Goal: Task Accomplishment & Management: Complete application form

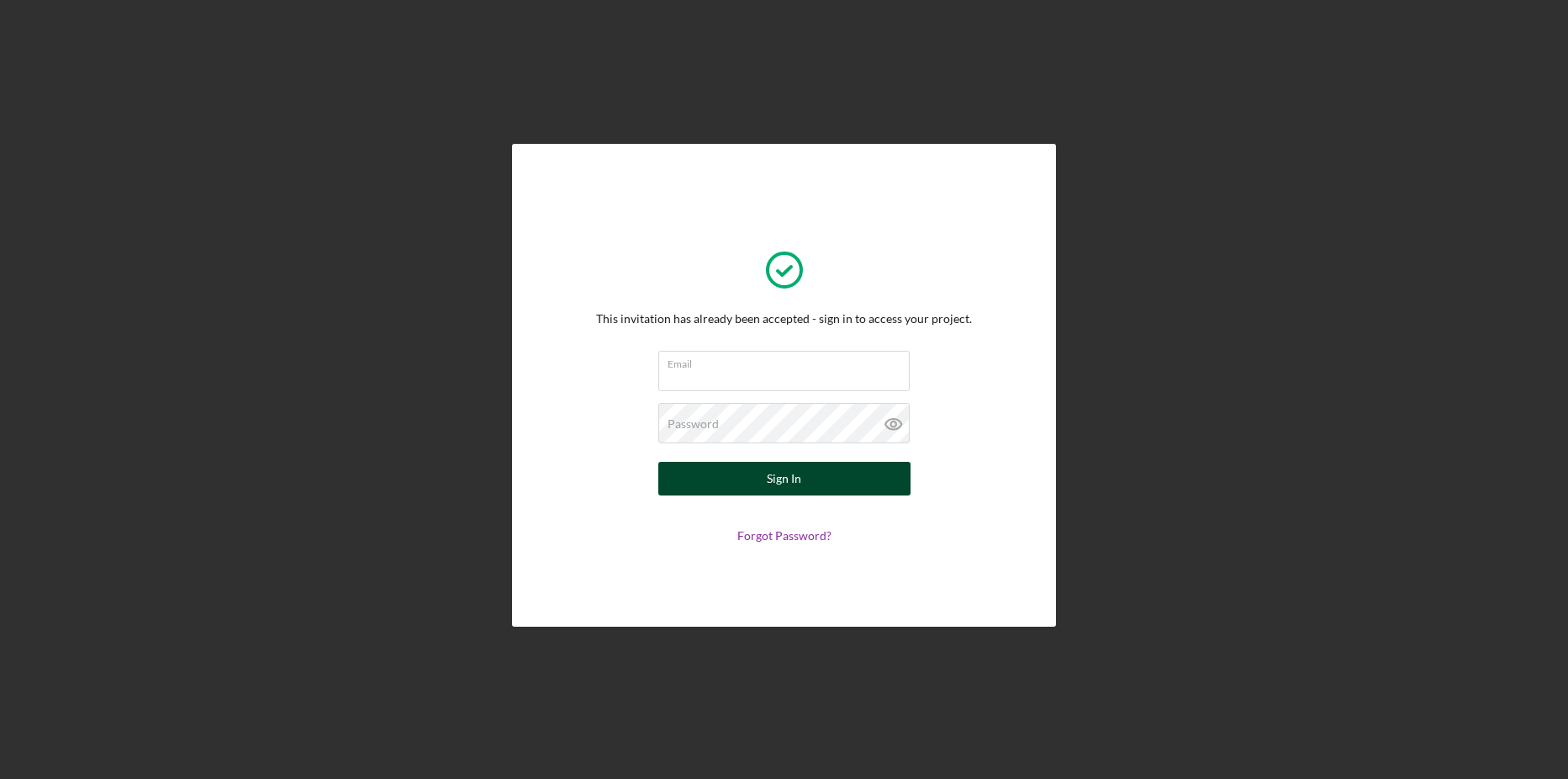
type input "[EMAIL_ADDRESS][DOMAIN_NAME]"
click at [786, 486] on div "Sign In" at bounding box center [784, 478] width 34 height 34
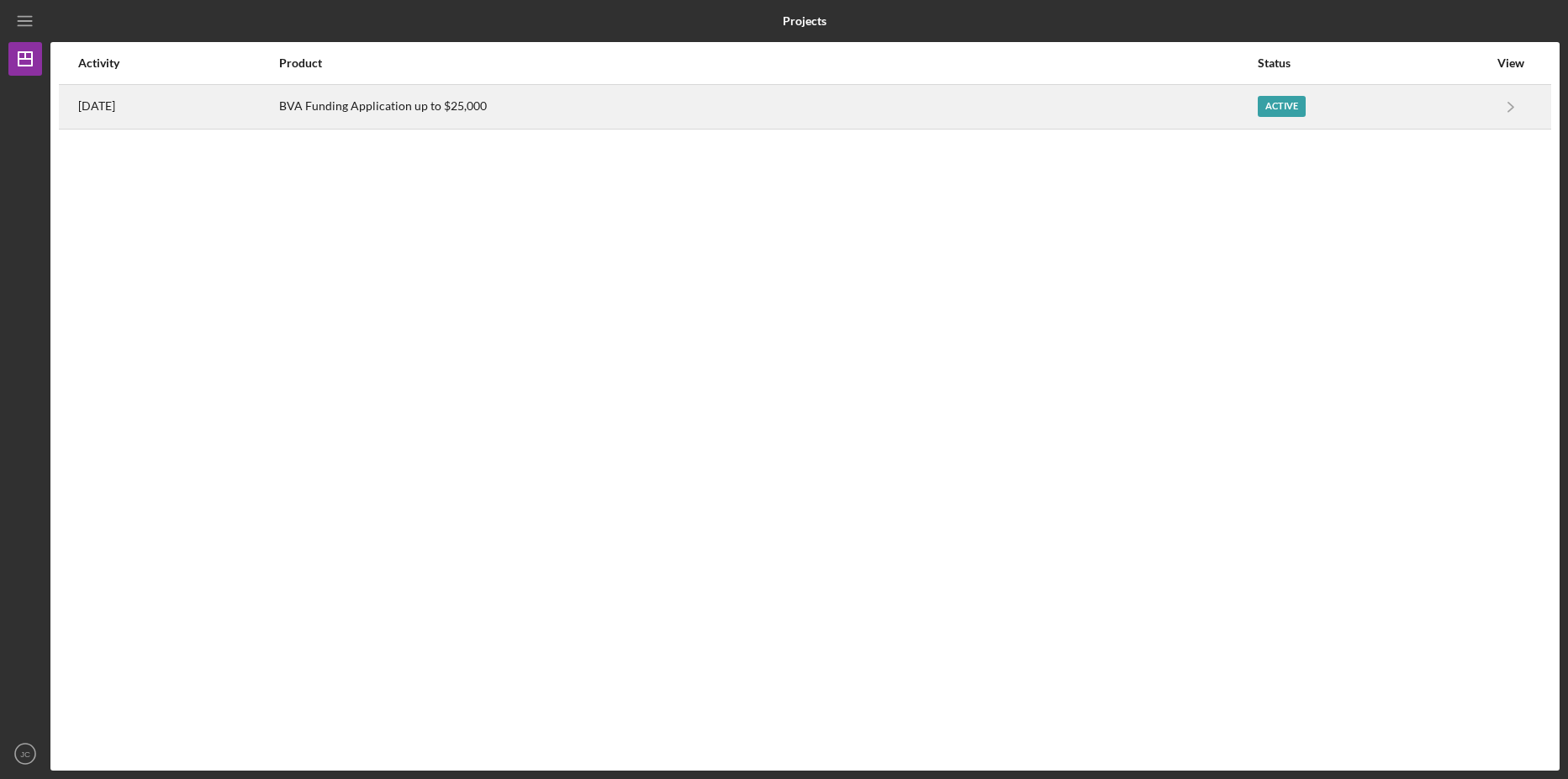
click at [1297, 105] on div "Active" at bounding box center [1282, 106] width 48 height 21
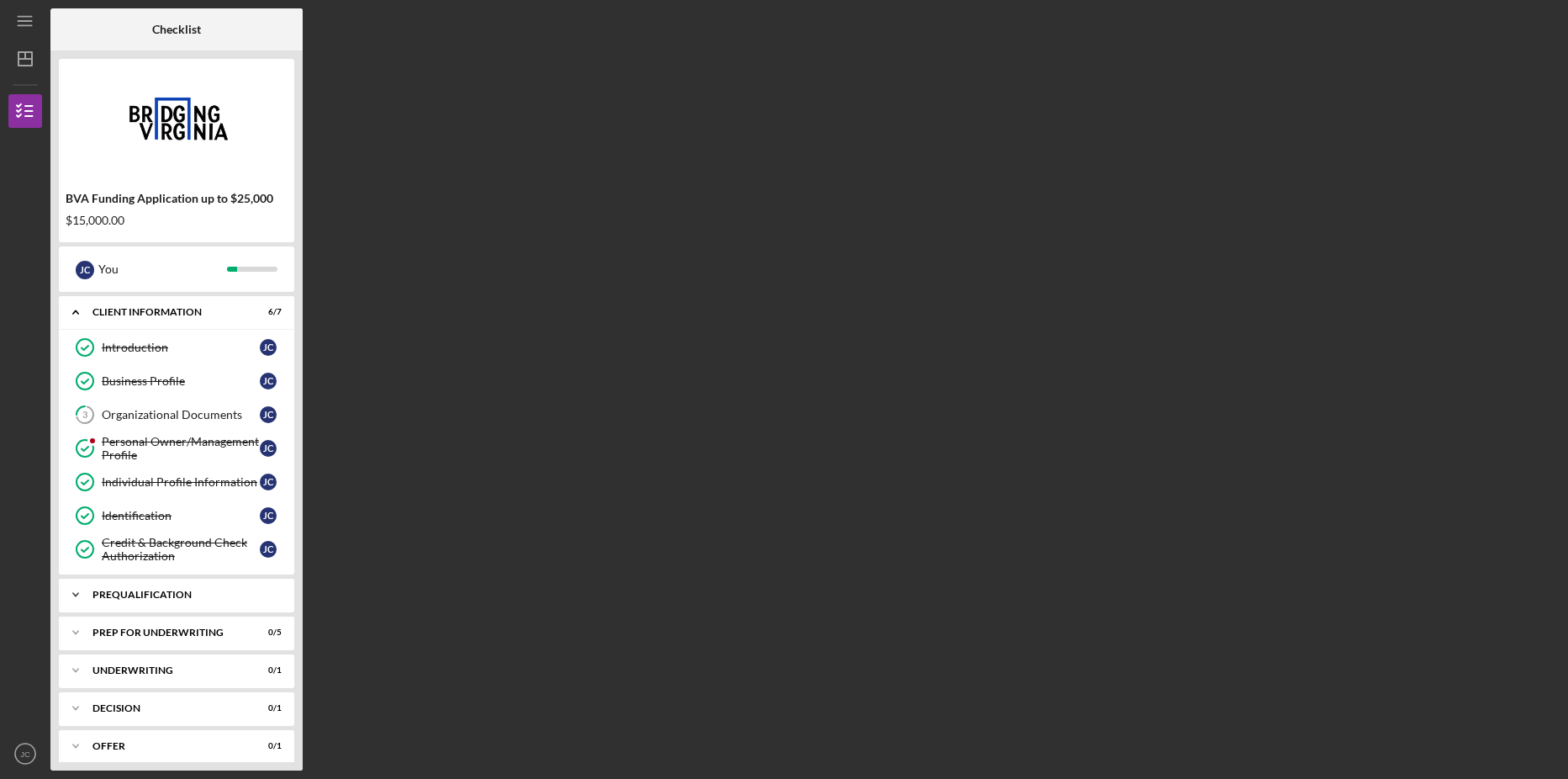
click at [147, 589] on div "Prequalification" at bounding box center [182, 594] width 180 height 10
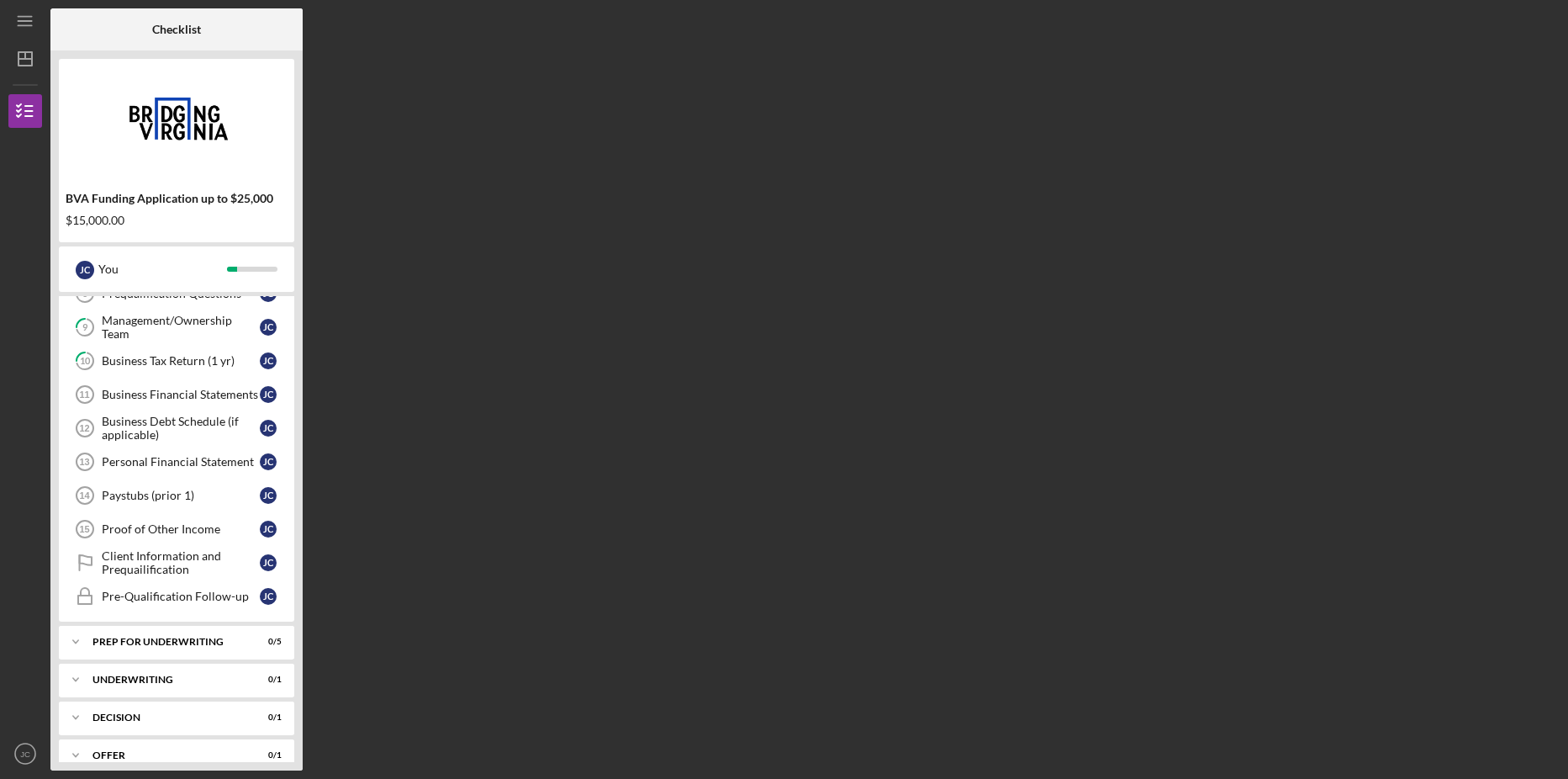
scroll to position [421, 0]
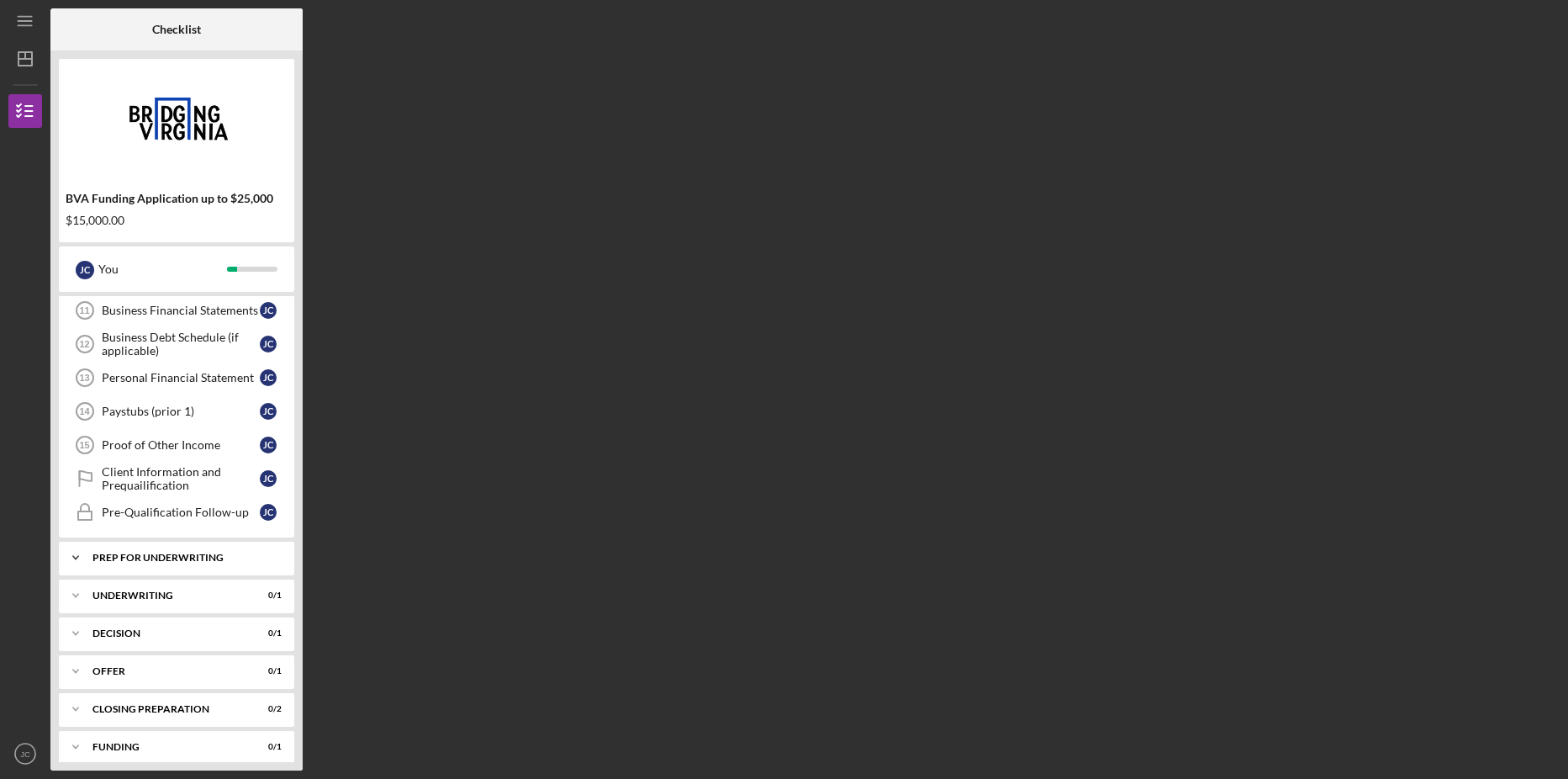
click at [159, 556] on div "Prep for Underwriting" at bounding box center [182, 558] width 180 height 10
